Goal: Transaction & Acquisition: Book appointment/travel/reservation

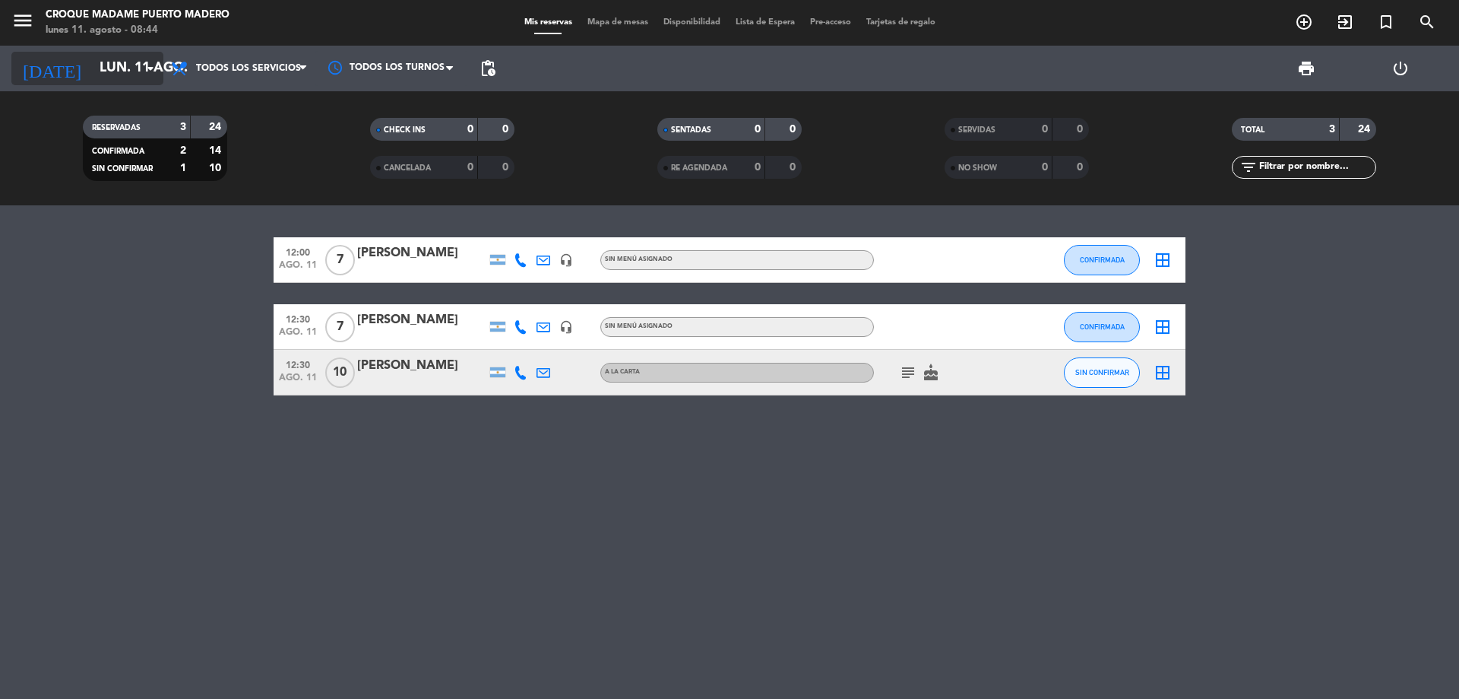
click at [148, 70] on icon "arrow_drop_down" at bounding box center [150, 68] width 18 height 18
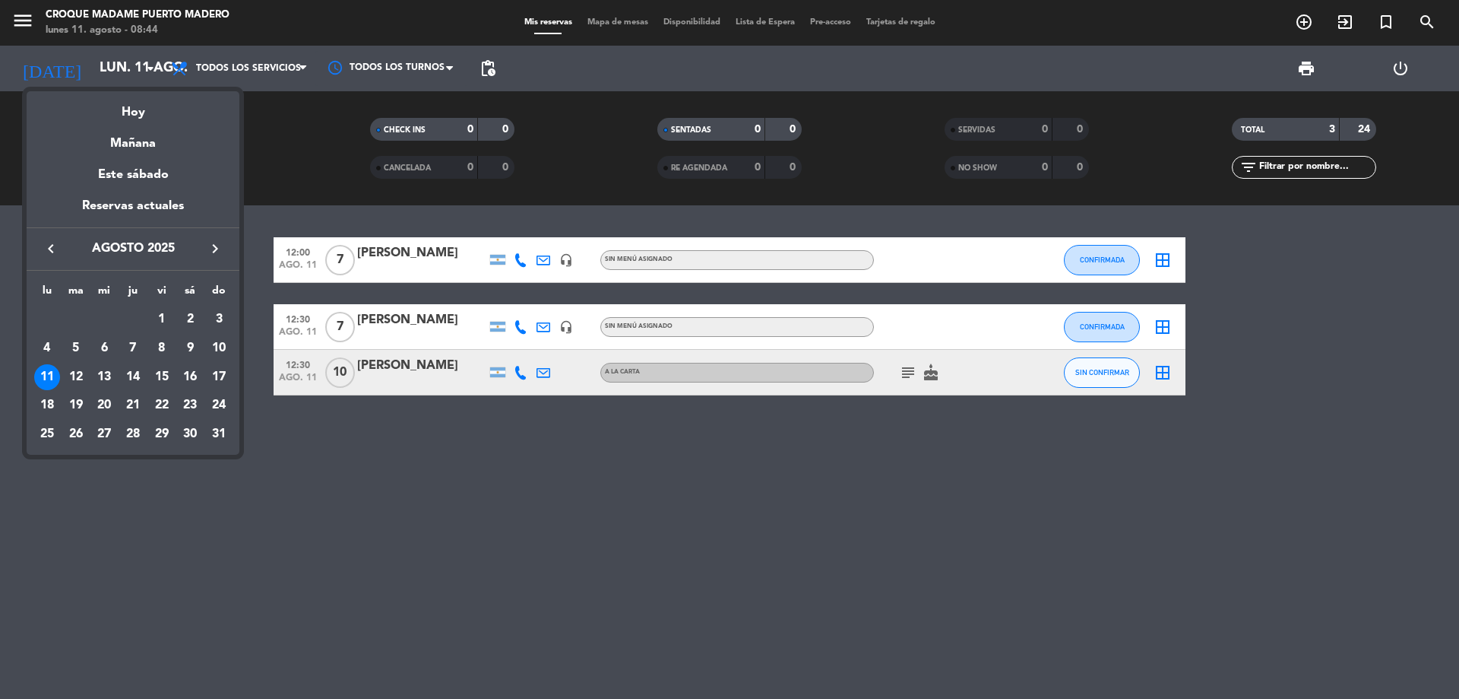
click at [1308, 11] on div at bounding box center [729, 349] width 1459 height 699
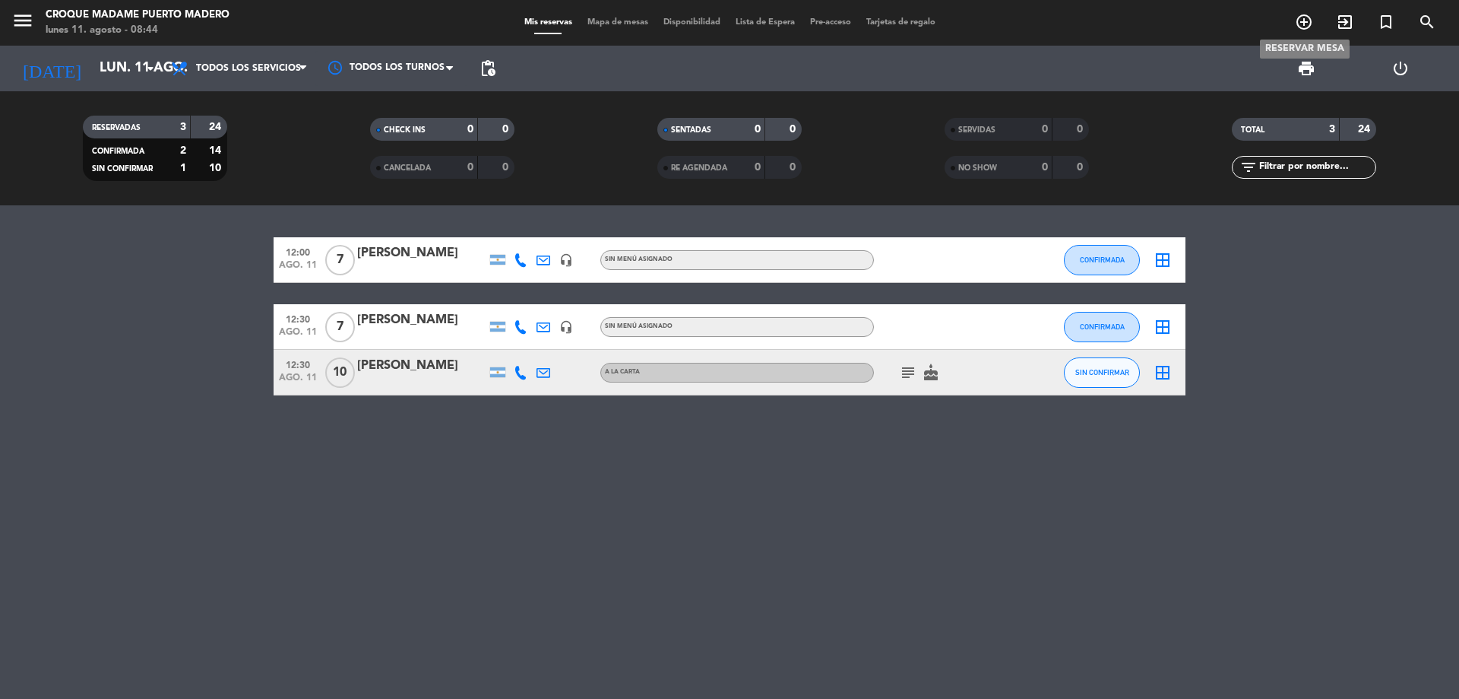
click at [1305, 17] on icon "add_circle_outline" at bounding box center [1304, 22] width 18 height 18
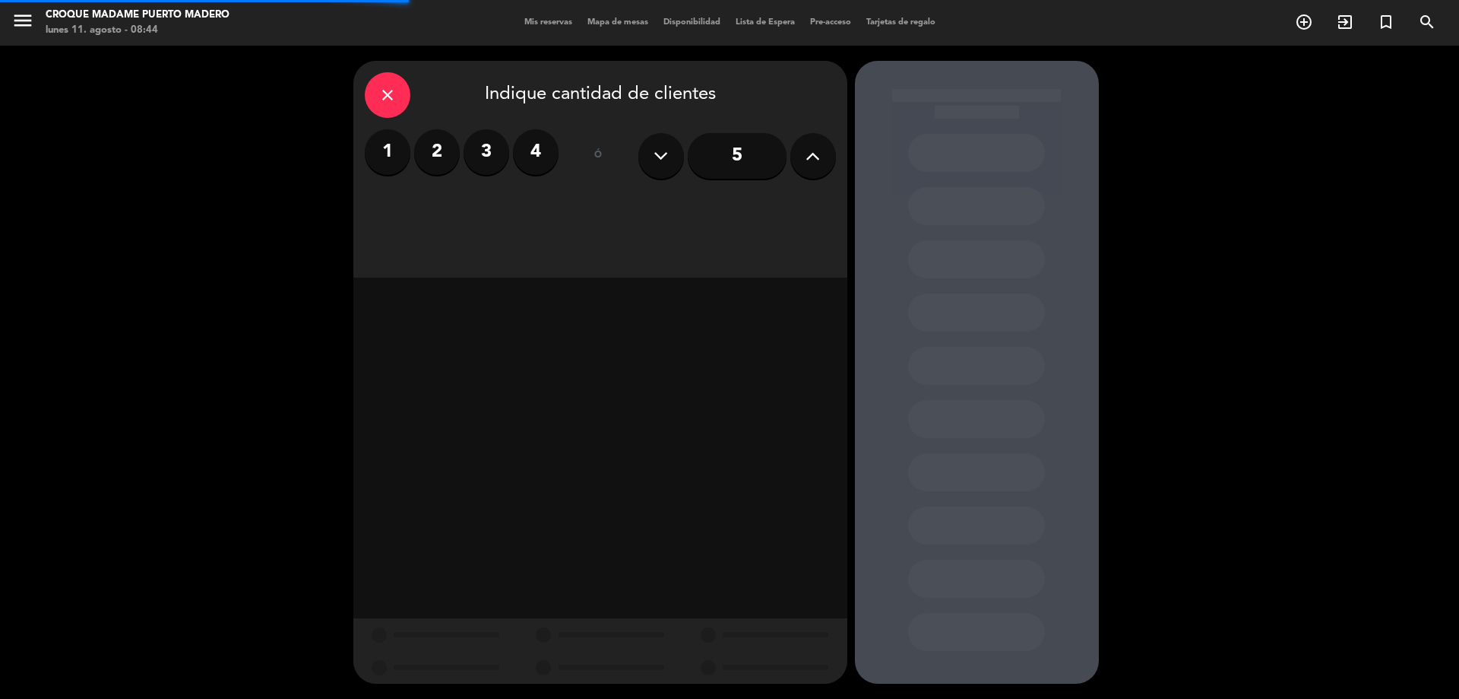
click at [811, 147] on icon at bounding box center [813, 155] width 14 height 23
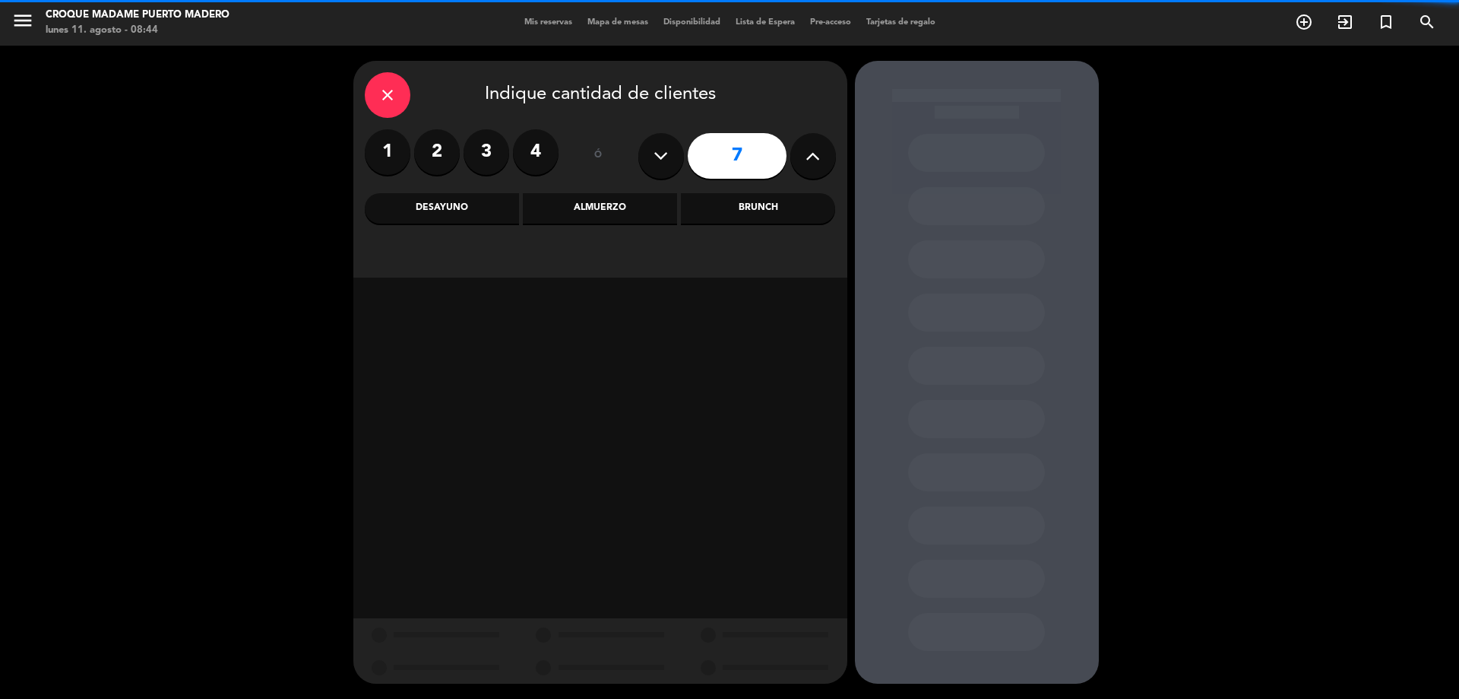
click at [811, 147] on icon at bounding box center [813, 155] width 14 height 23
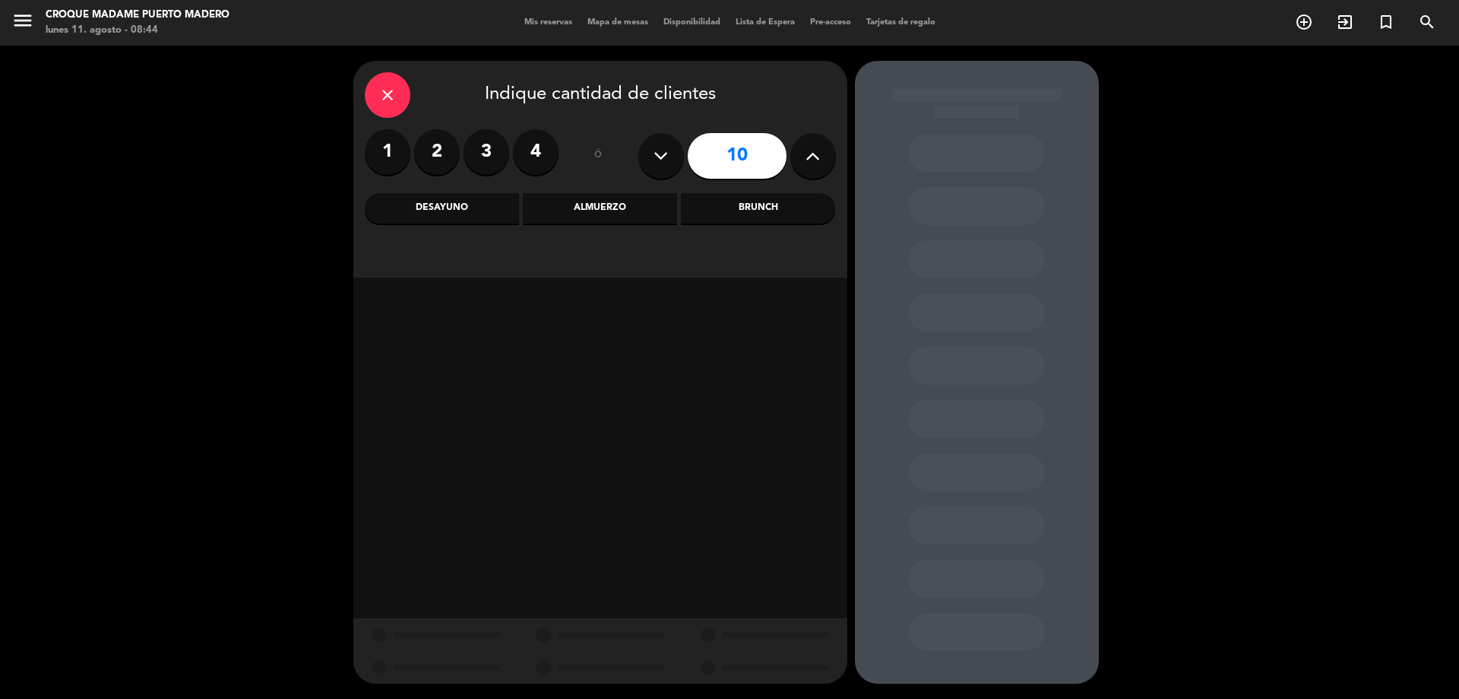
click at [811, 147] on icon at bounding box center [813, 155] width 14 height 23
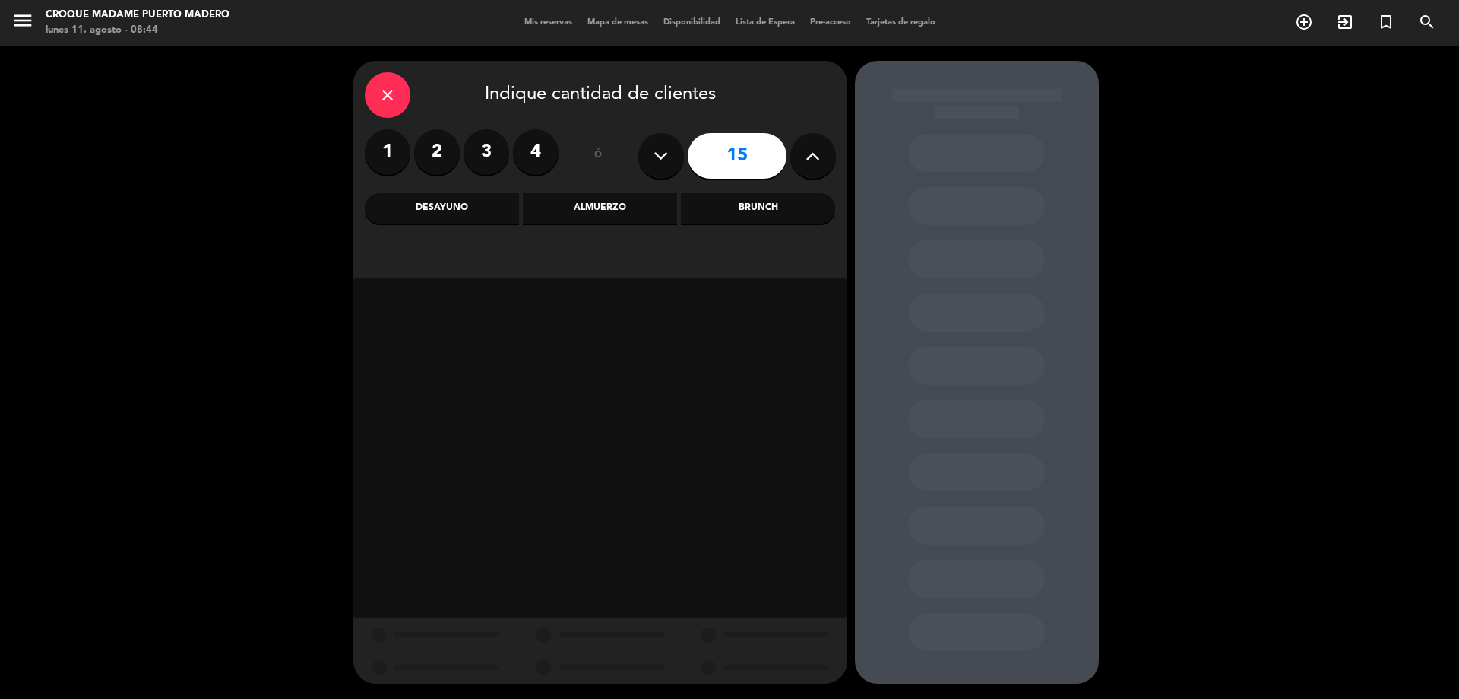
click at [811, 147] on icon at bounding box center [813, 155] width 14 height 23
type input "16"
click at [607, 208] on div "Almuerzo" at bounding box center [600, 208] width 154 height 30
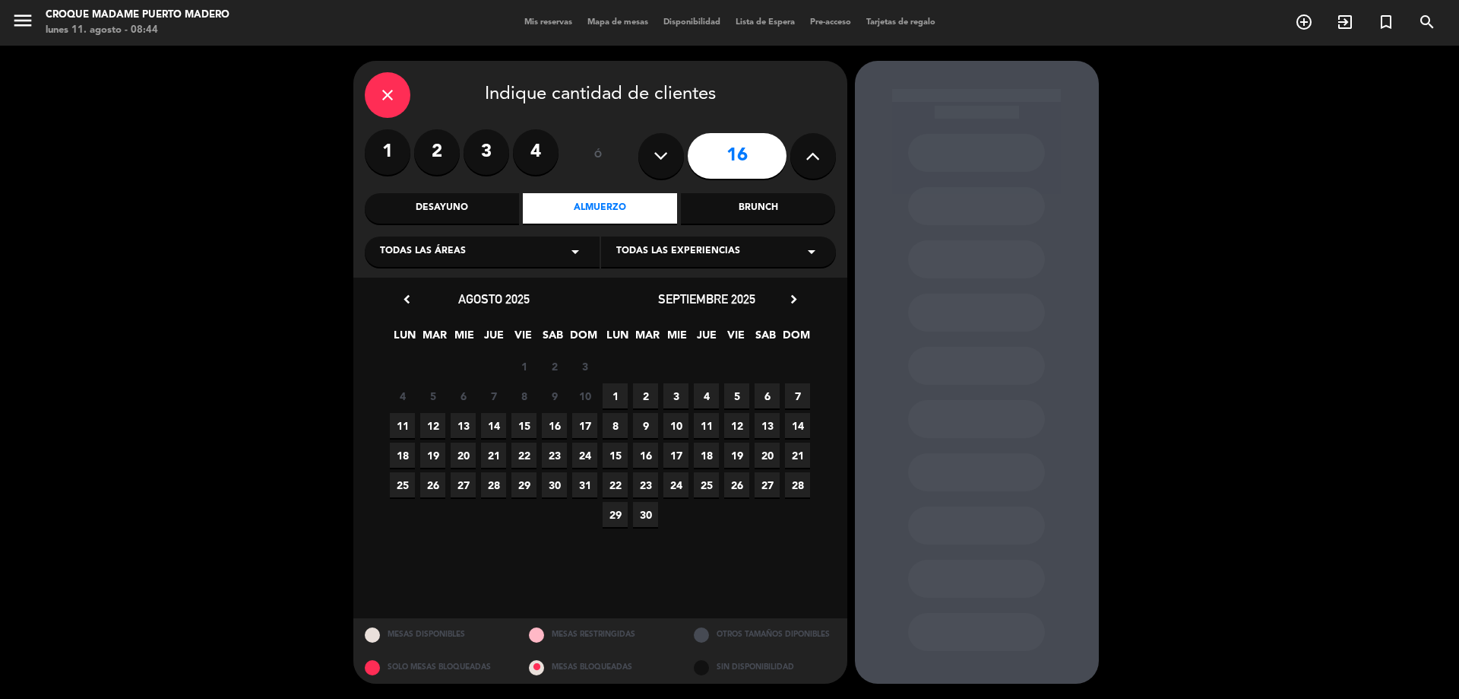
click at [522, 491] on span "29" at bounding box center [524, 484] width 25 height 25
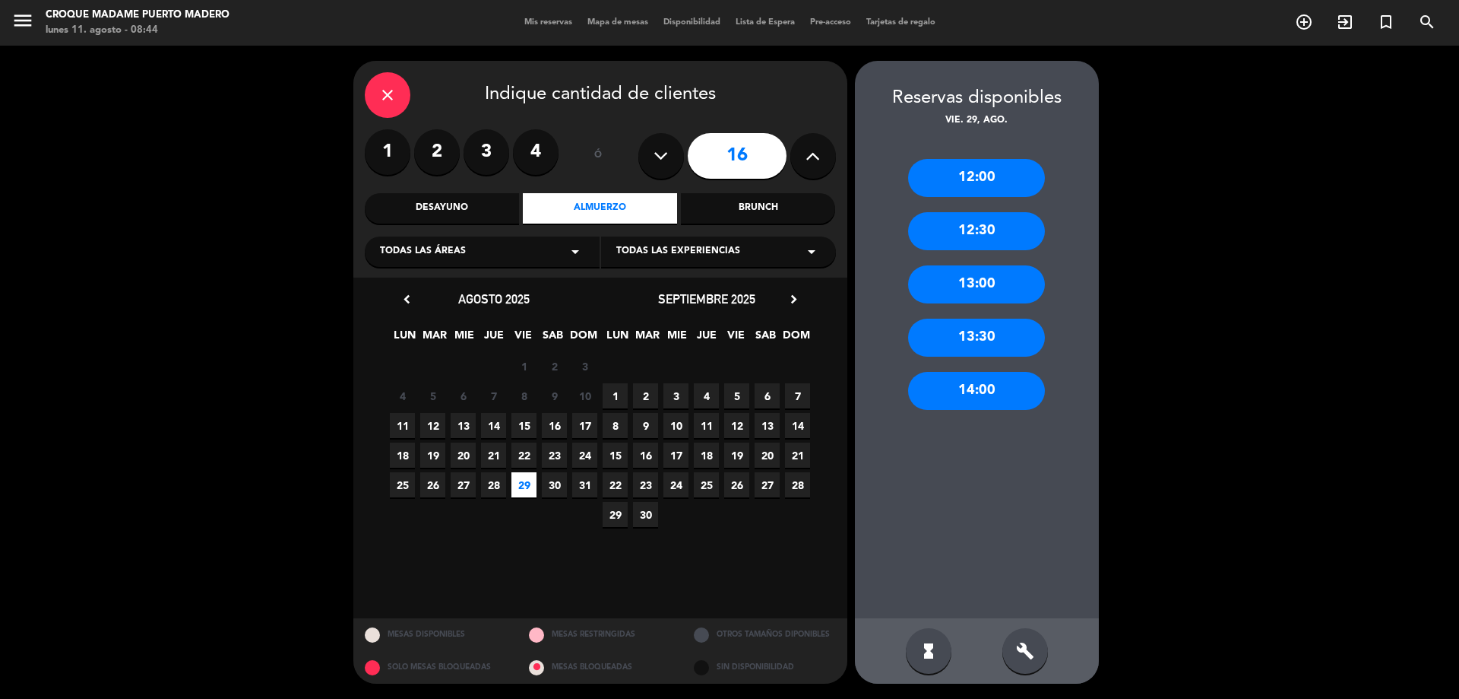
click at [968, 338] on div "13:30" at bounding box center [976, 338] width 137 height 38
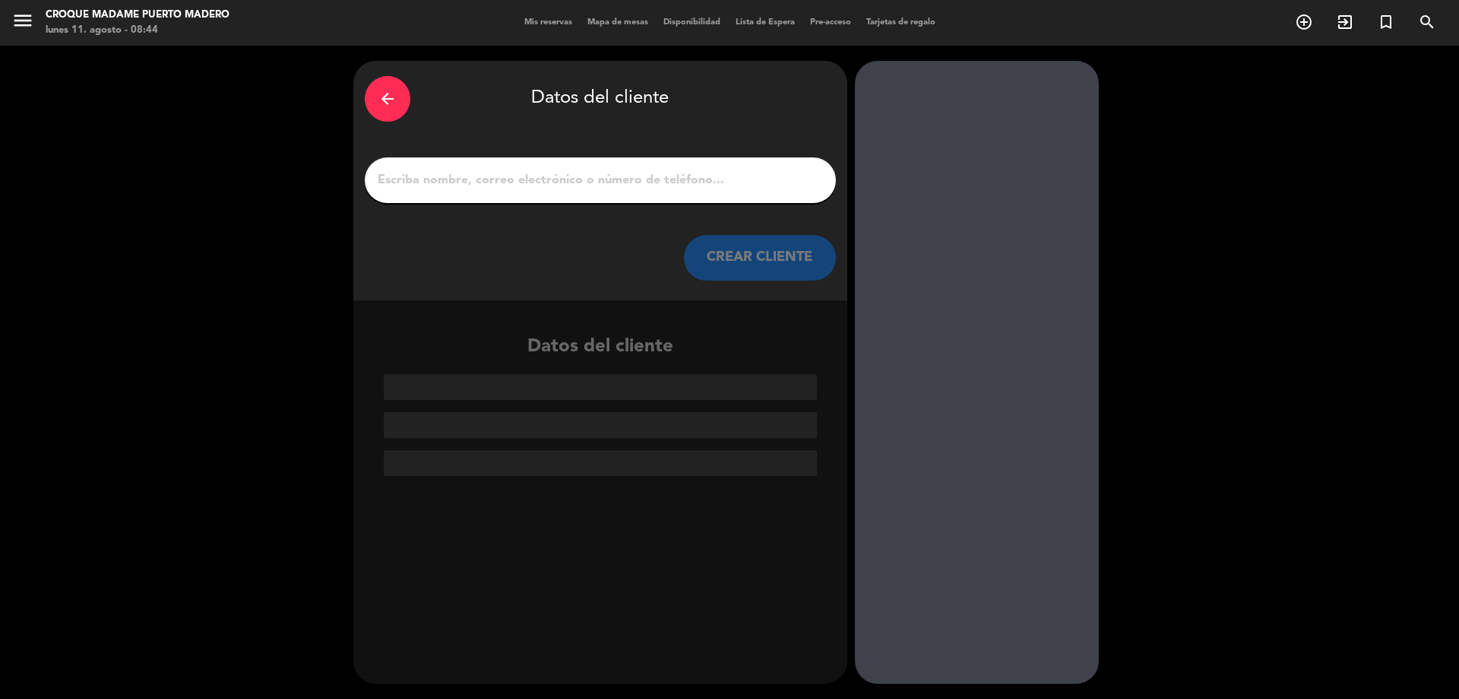
click at [414, 170] on input "1" at bounding box center [600, 180] width 448 height 21
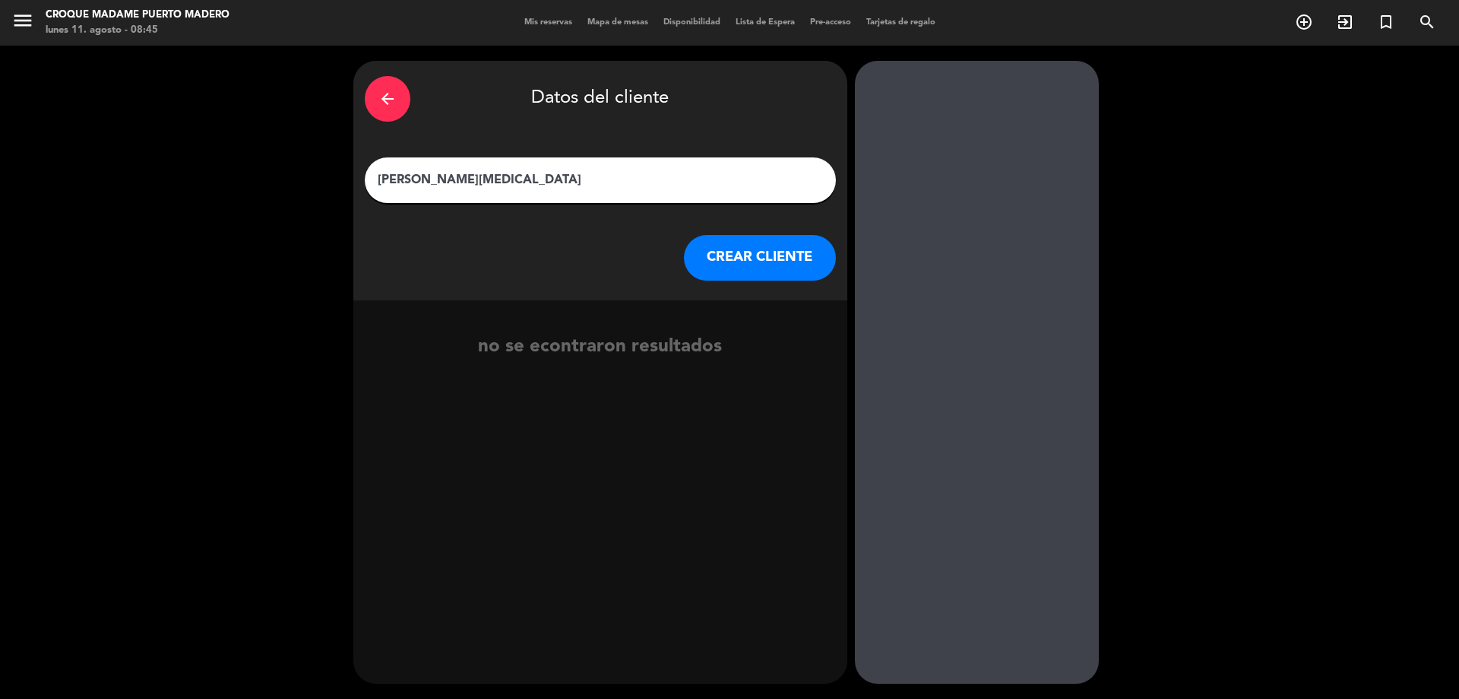
type input "[PERSON_NAME][MEDICAL_DATA]"
click at [748, 263] on button "CREAR CLIENTE" at bounding box center [760, 258] width 152 height 46
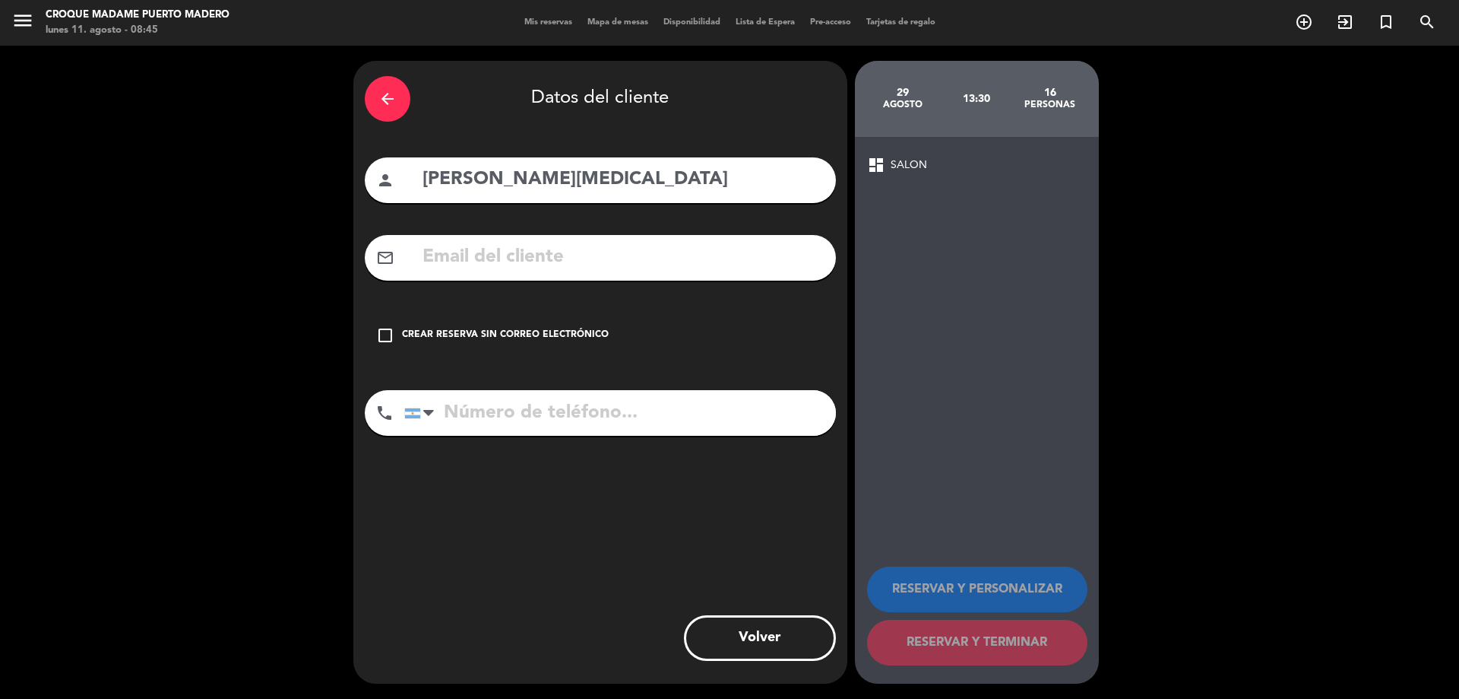
click at [508, 417] on input "tel" at bounding box center [620, 413] width 432 height 46
type input "1"
type input "3425057968"
click at [442, 261] on input "text" at bounding box center [623, 257] width 404 height 31
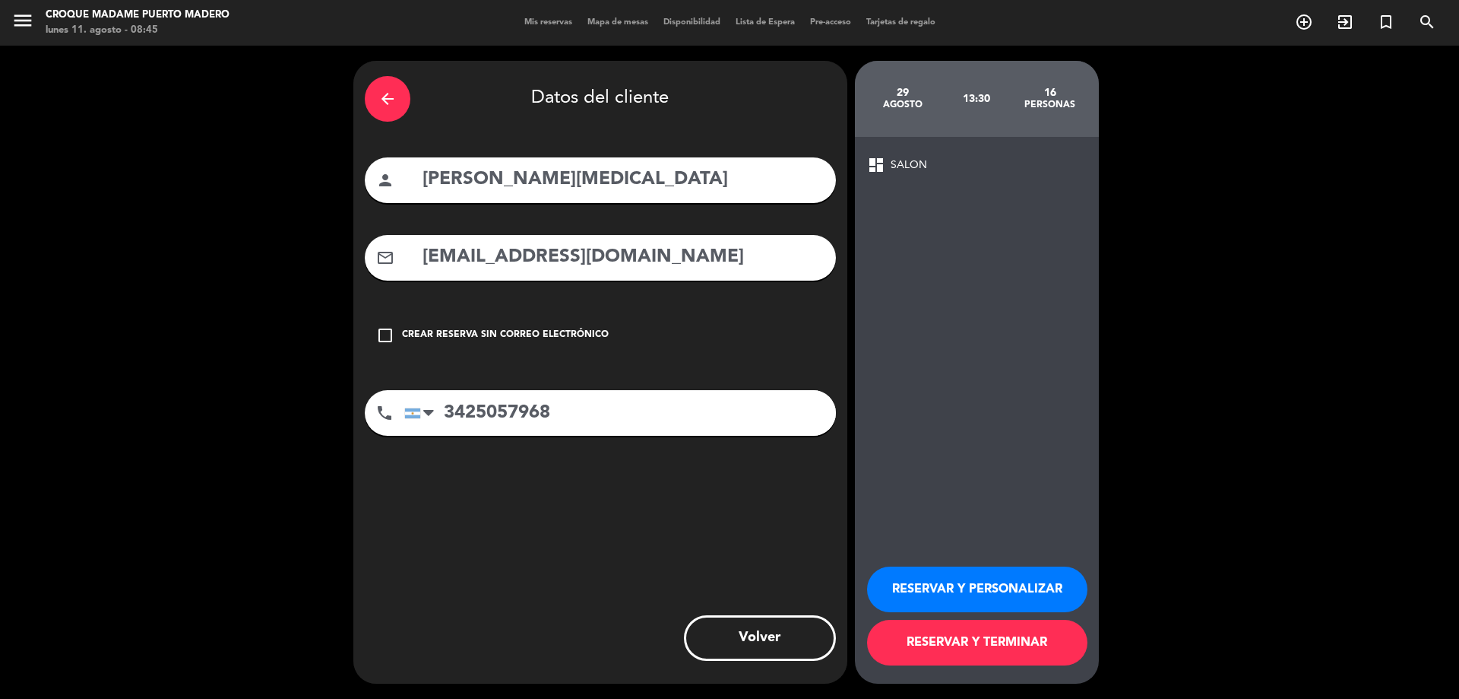
type input "[EMAIL_ADDRESS][DOMAIN_NAME]"
click at [971, 639] on button "RESERVAR Y TERMINAR" at bounding box center [977, 643] width 220 height 46
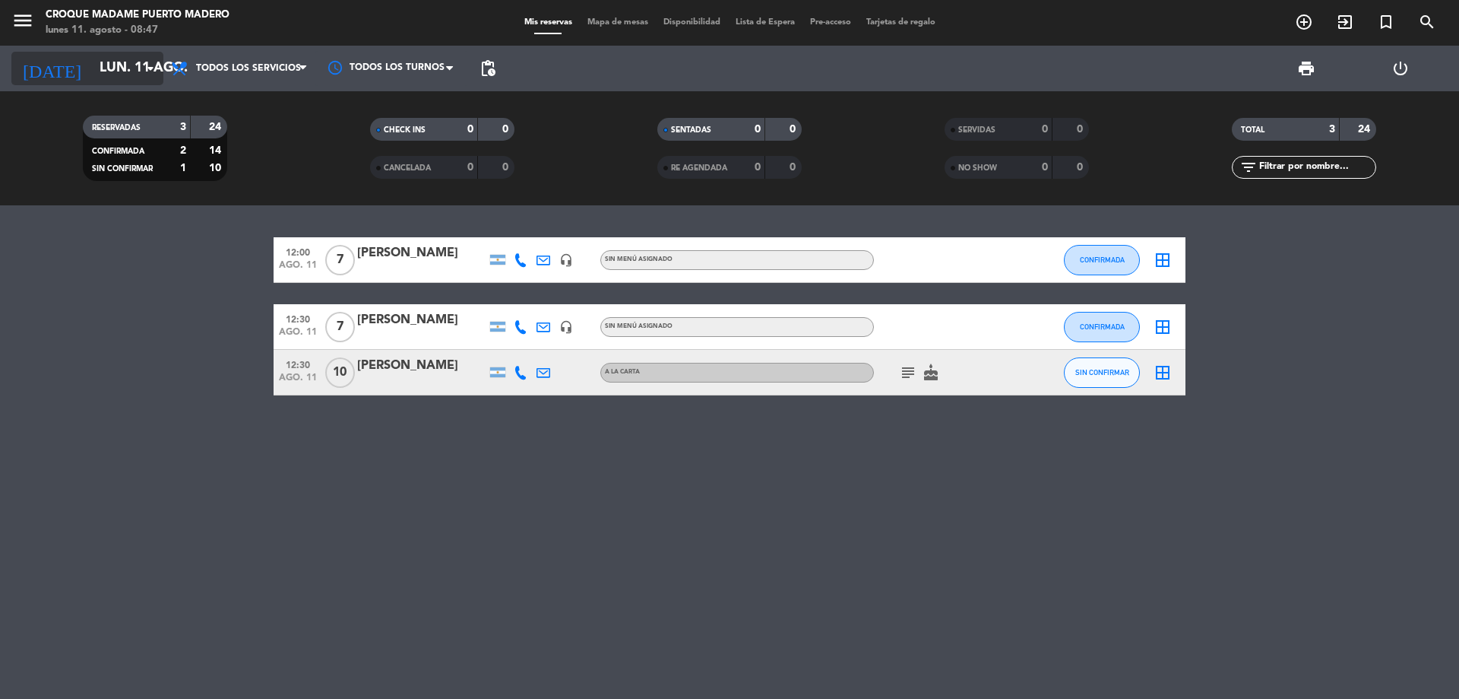
click at [147, 74] on icon "arrow_drop_down" at bounding box center [150, 68] width 18 height 18
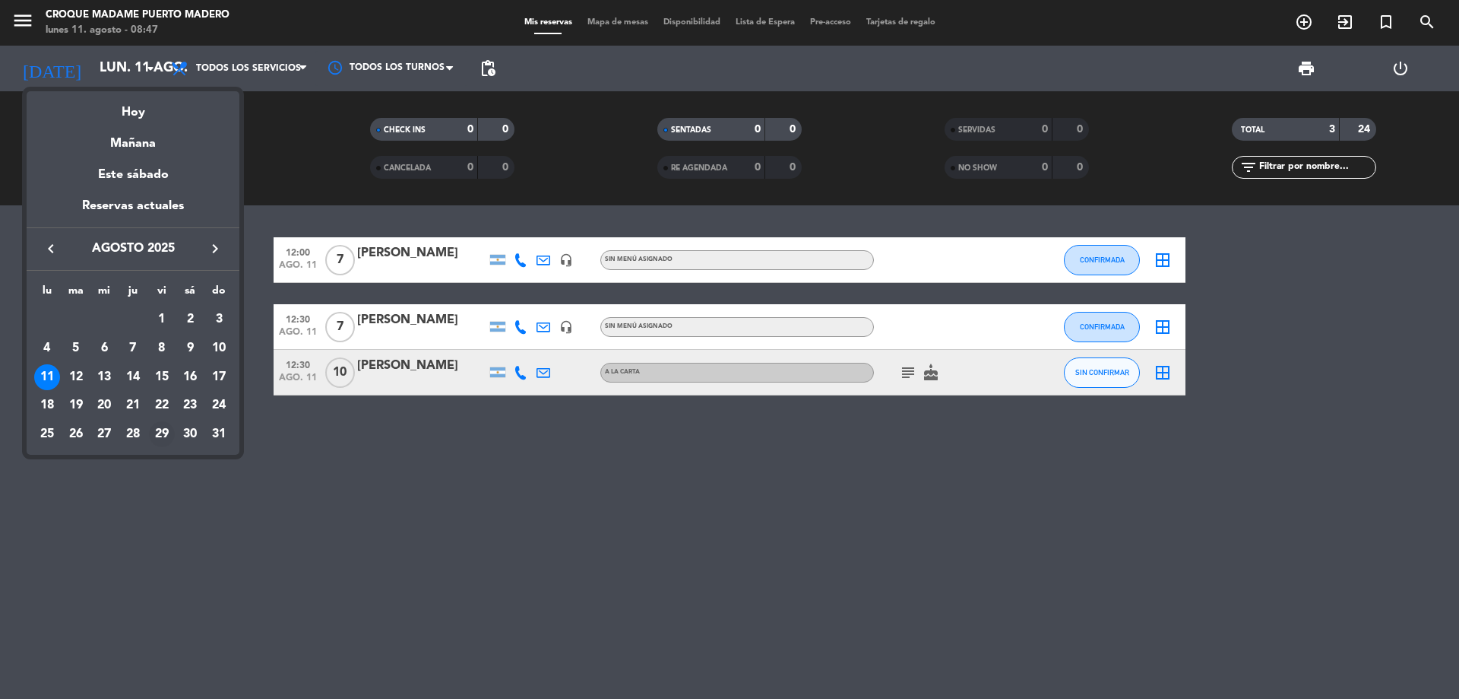
click at [165, 436] on div "29" at bounding box center [162, 434] width 26 height 26
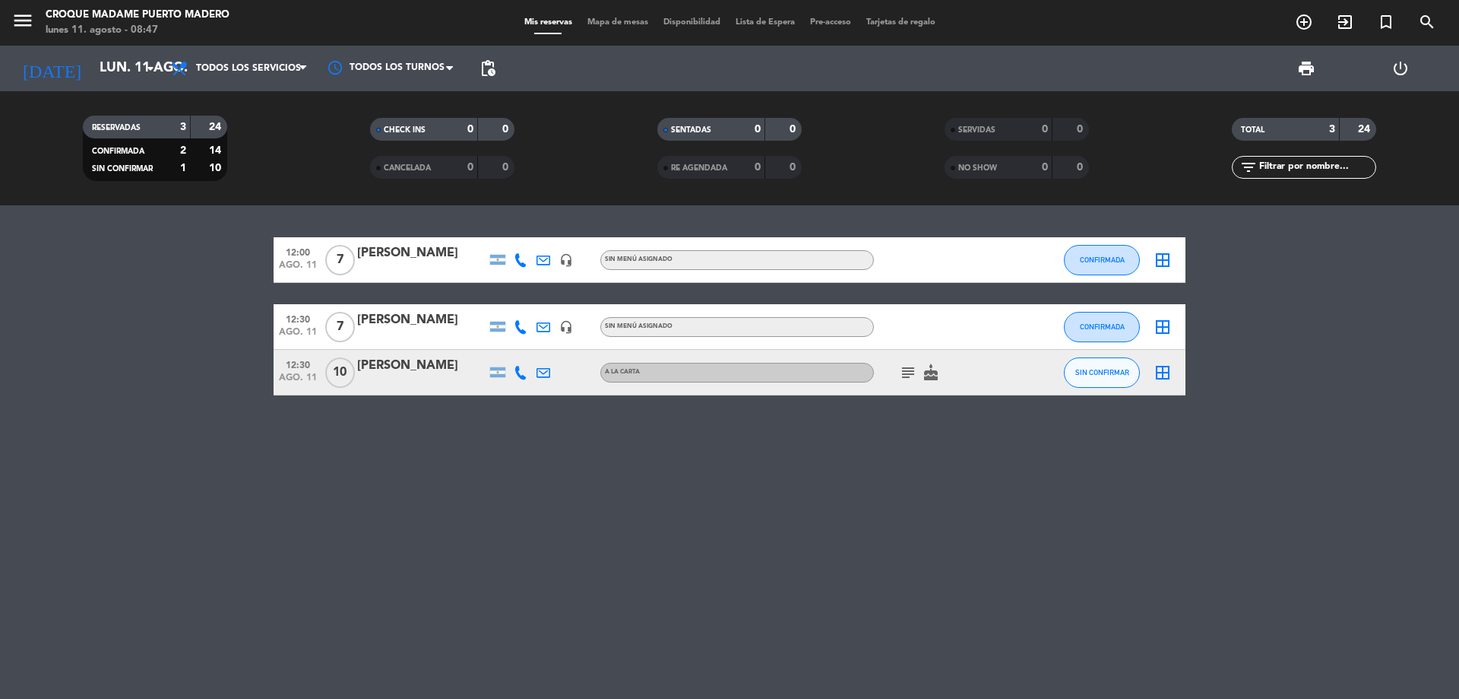
type input "vie. 29 ago."
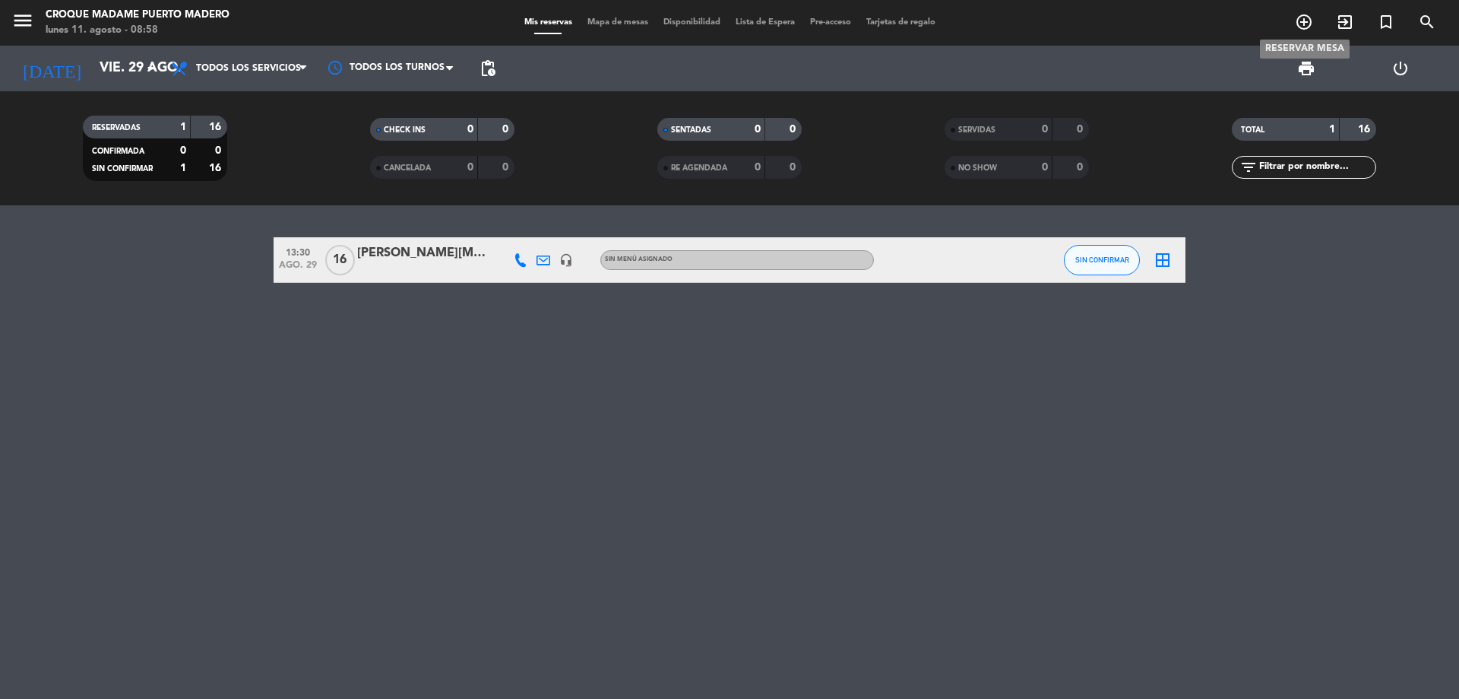
click at [1305, 21] on icon "add_circle_outline" at bounding box center [1304, 22] width 18 height 18
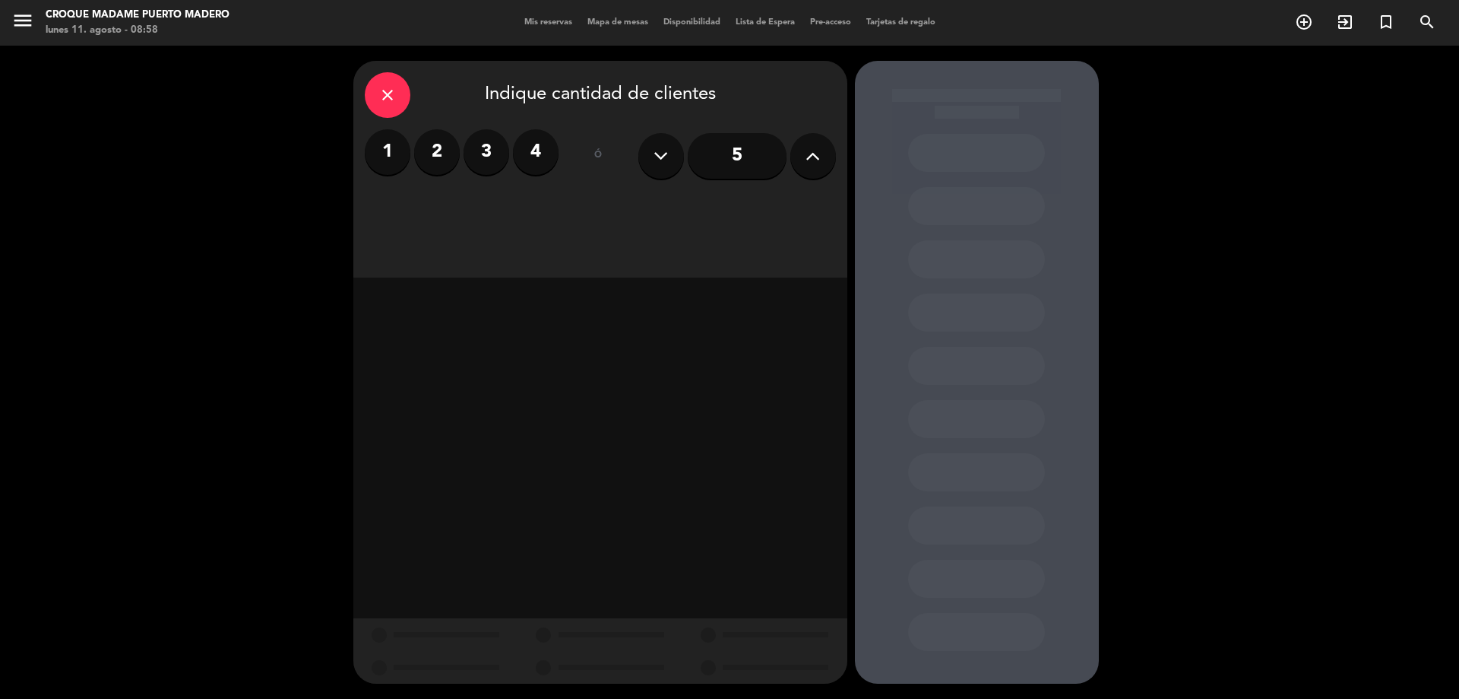
click at [446, 147] on label "2" at bounding box center [437, 152] width 46 height 46
click at [589, 198] on div "Almuerzo" at bounding box center [600, 208] width 154 height 30
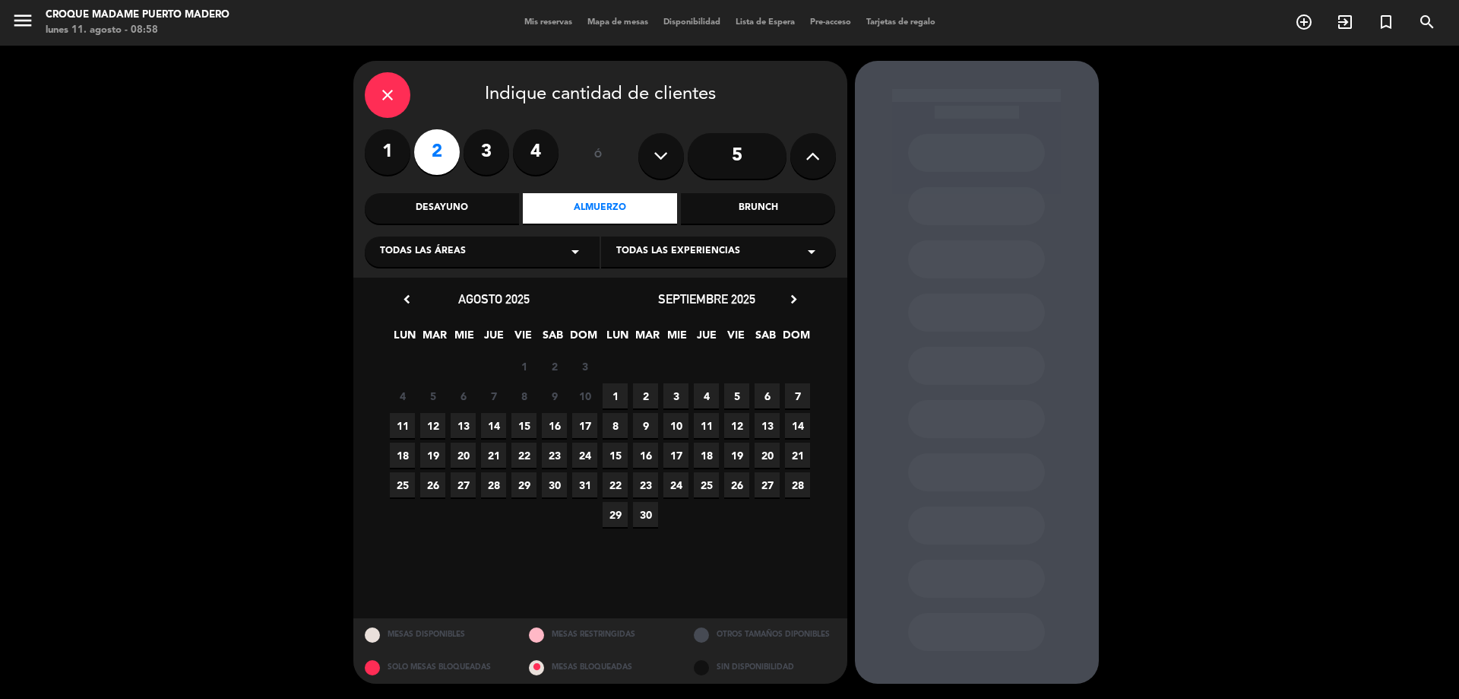
click at [439, 422] on span "12" at bounding box center [432, 425] width 25 height 25
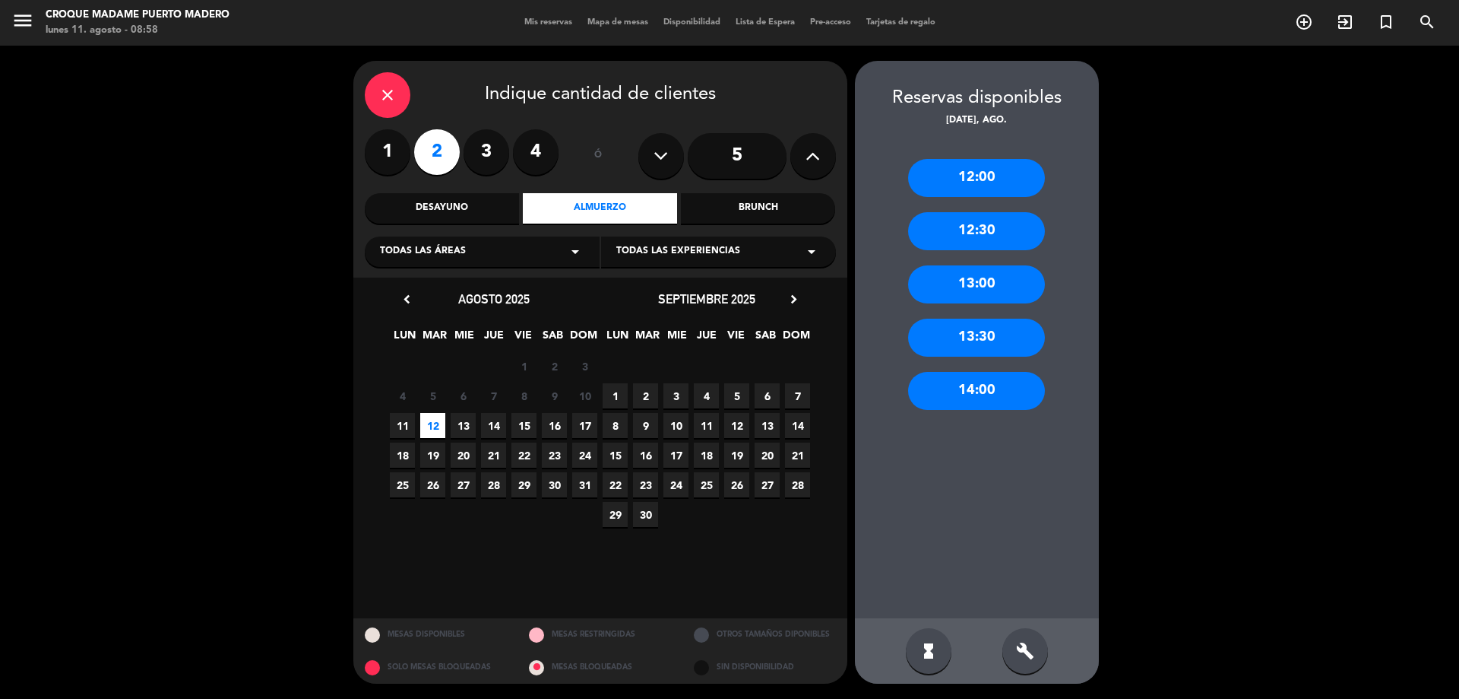
click at [979, 286] on div "13:00" at bounding box center [976, 284] width 137 height 38
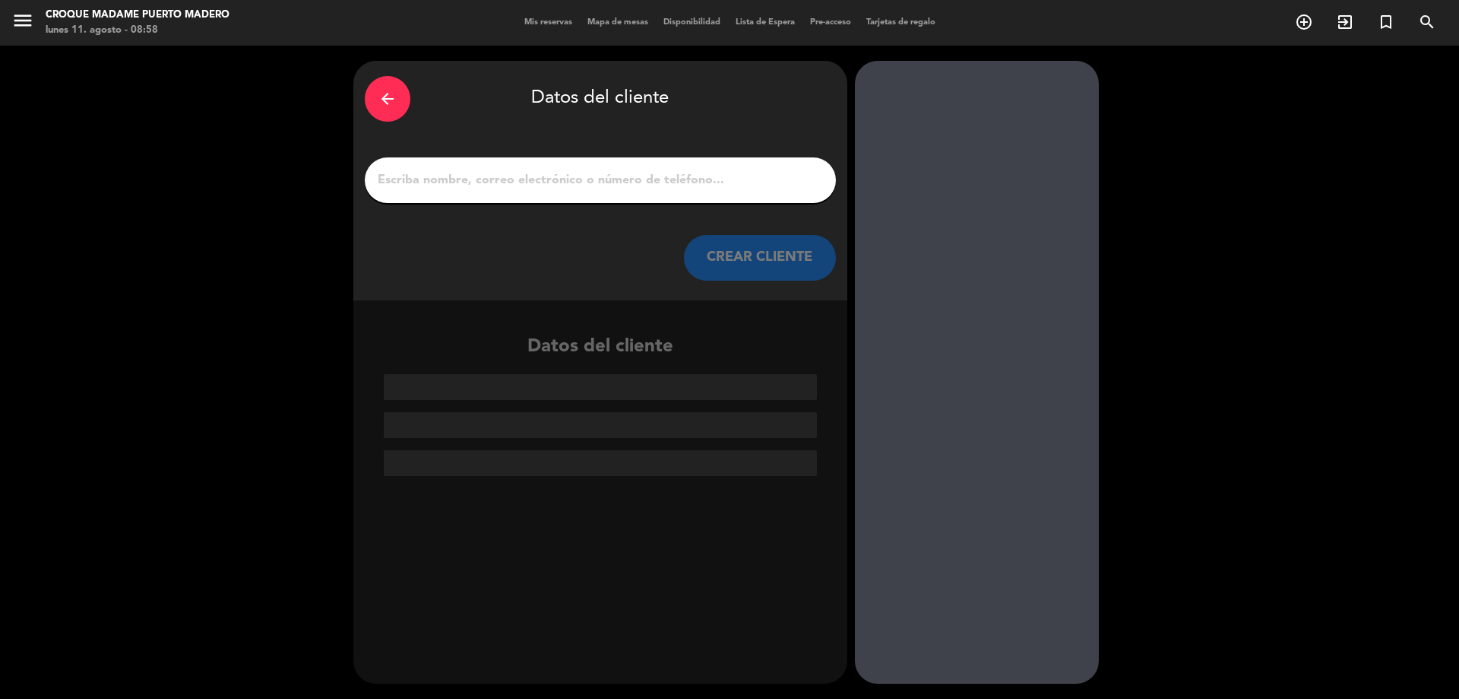
click at [483, 166] on div at bounding box center [600, 180] width 471 height 46
click at [480, 170] on input "1" at bounding box center [600, 180] width 448 height 21
paste input "[PERSON_NAME] / [PERSON_NAME]"
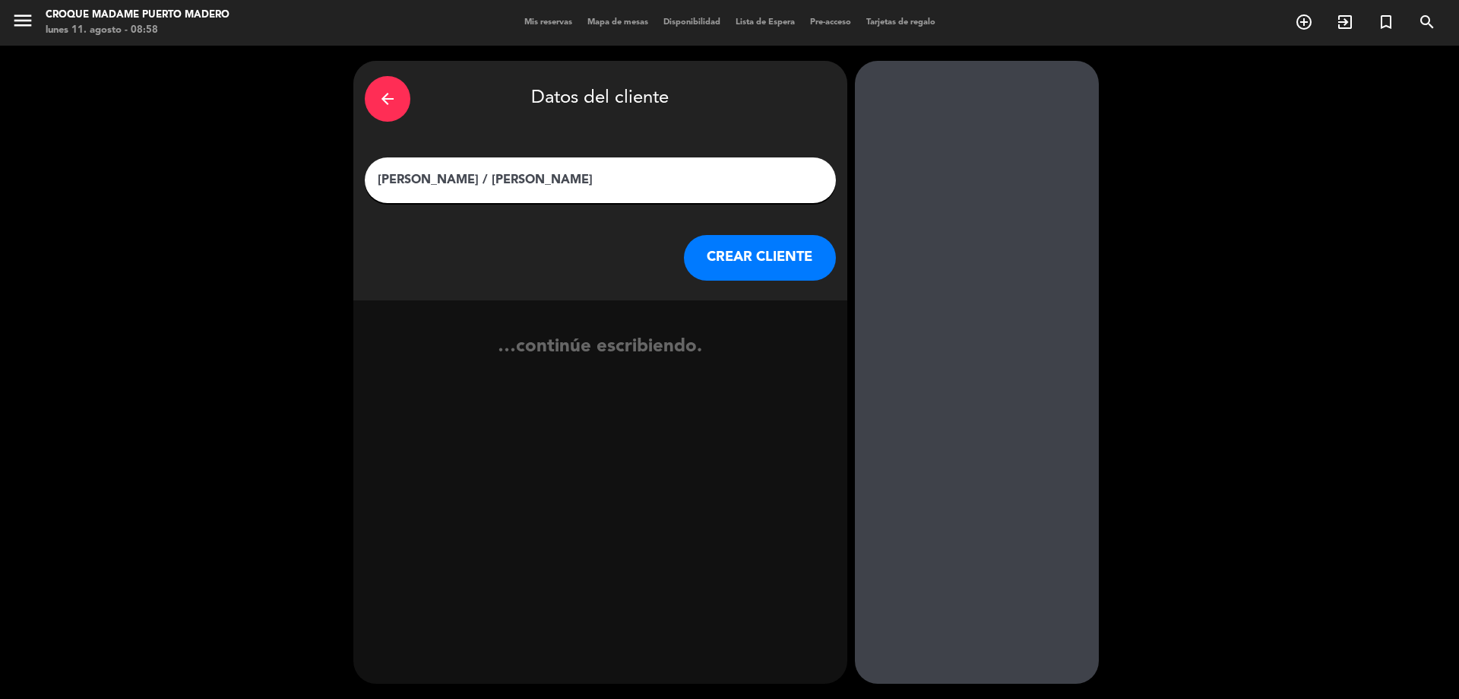
type input "[PERSON_NAME] / [PERSON_NAME]"
click at [724, 252] on button "CREAR CLIENTE" at bounding box center [760, 258] width 152 height 46
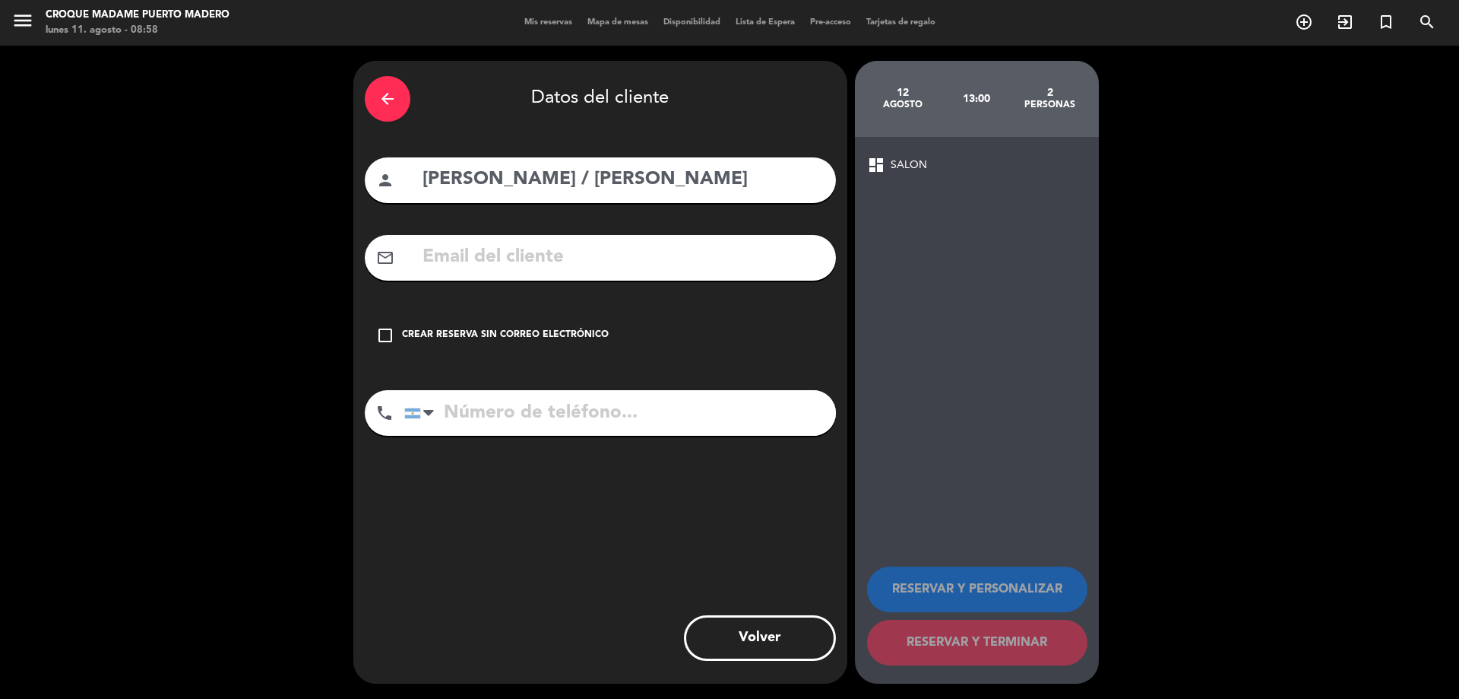
click at [475, 414] on input "tel" at bounding box center [620, 413] width 432 height 46
paste input "11 7632 5294"
type input "11 7632 5294"
click at [506, 257] on input "text" at bounding box center [623, 257] width 404 height 31
paste input "[EMAIL_ADDRESS][DOMAIN_NAME]"
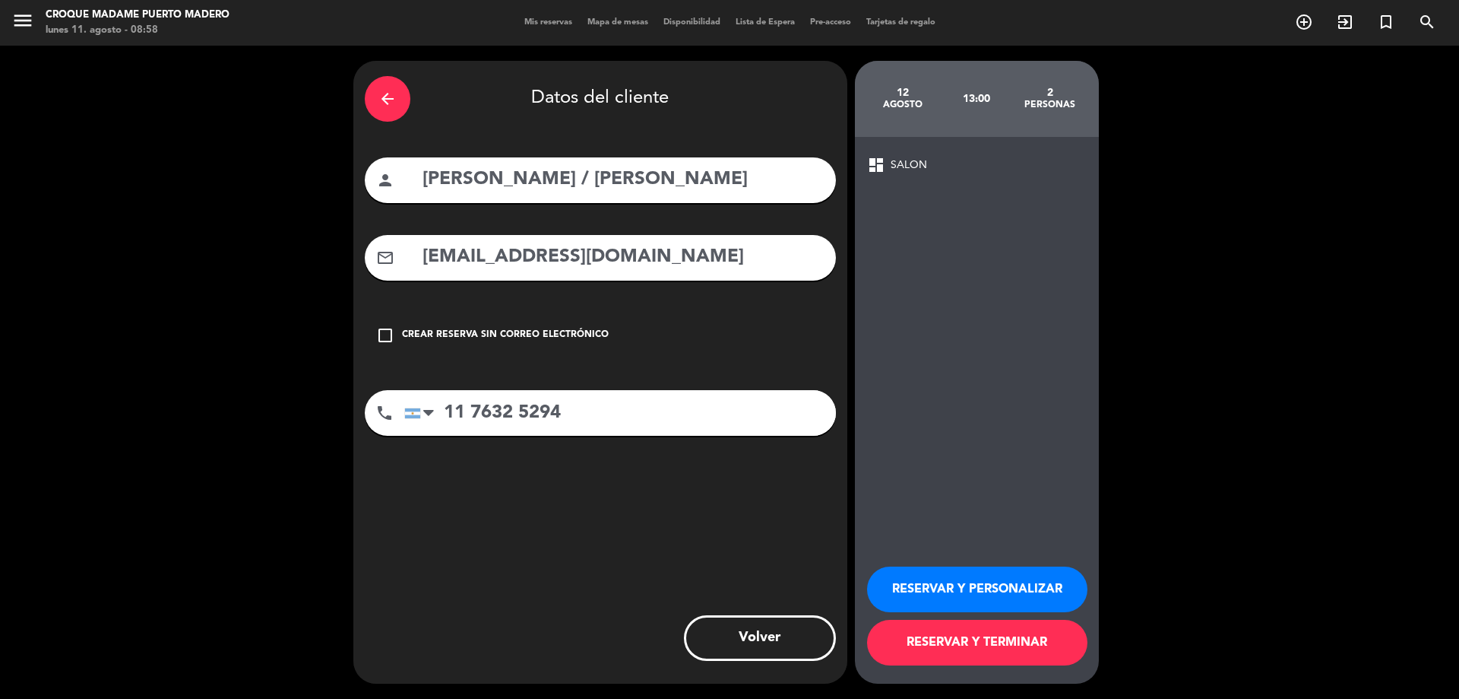
type input "[EMAIL_ADDRESS][DOMAIN_NAME]"
click at [982, 642] on button "RESERVAR Y TERMINAR" at bounding box center [977, 643] width 220 height 46
